Goal: Task Accomplishment & Management: Complete application form

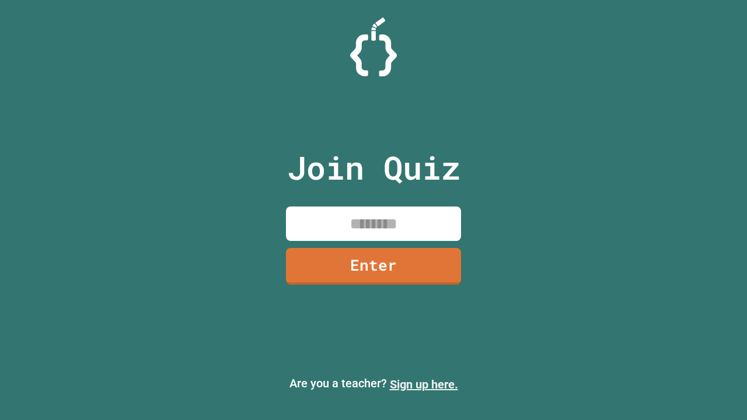
click at [424, 384] on link "Sign up here." at bounding box center [424, 384] width 68 height 14
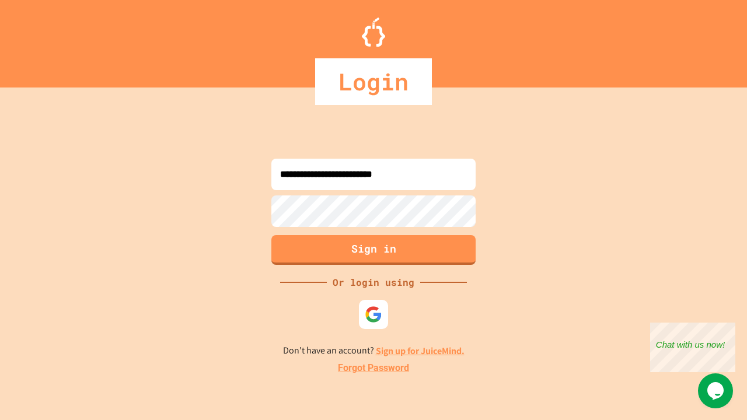
type input "**********"
